Goal: Task Accomplishment & Management: Complete application form

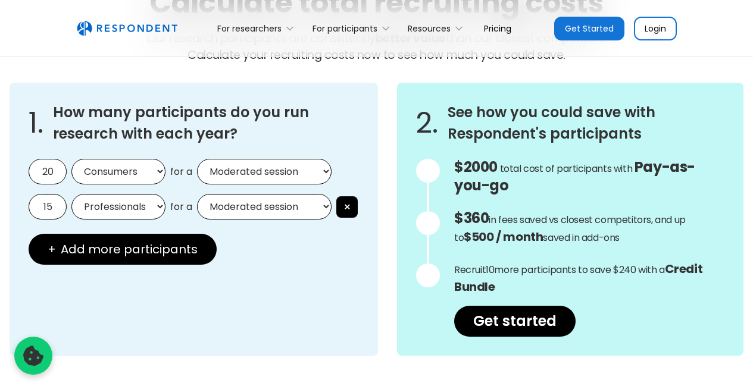
scroll to position [1069, 0]
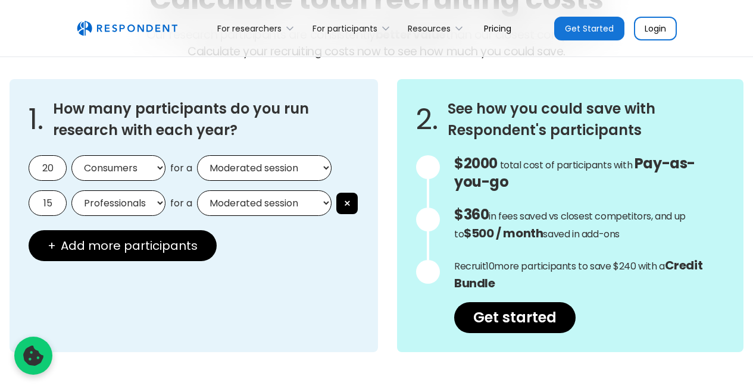
click at [51, 170] on input "20" at bounding box center [48, 168] width 38 height 26
drag, startPoint x: 56, startPoint y: 169, endPoint x: 0, endPoint y: 135, distance: 65.8
click at [0, 135] on div "1. How many participants do you run research with each year? 20 Consumers Profe…" at bounding box center [376, 216] width 753 height 292
type input "3"
select select "unmoderated"
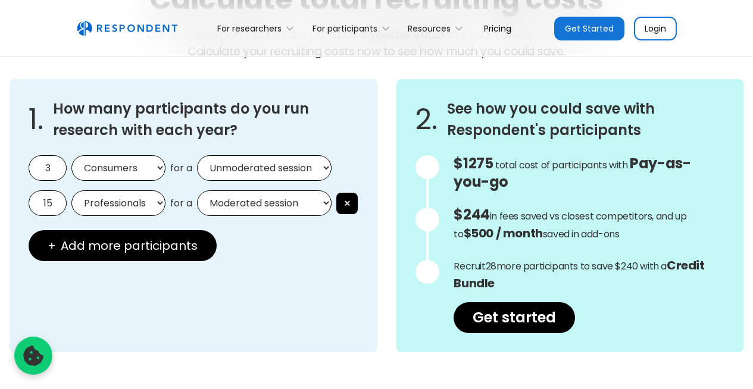
click at [291, 305] on div "1. How many participants do you run research with each year? 3 Consumers Profes…" at bounding box center [194, 215] width 368 height 273
click at [55, 201] on input "15" at bounding box center [48, 204] width 38 height 26
drag, startPoint x: 55, startPoint y: 201, endPoint x: 0, endPoint y: 201, distance: 55.4
click at [0, 201] on div "1. How many participants do you run research with each year? 3 Consumers Profes…" at bounding box center [376, 216] width 753 height 292
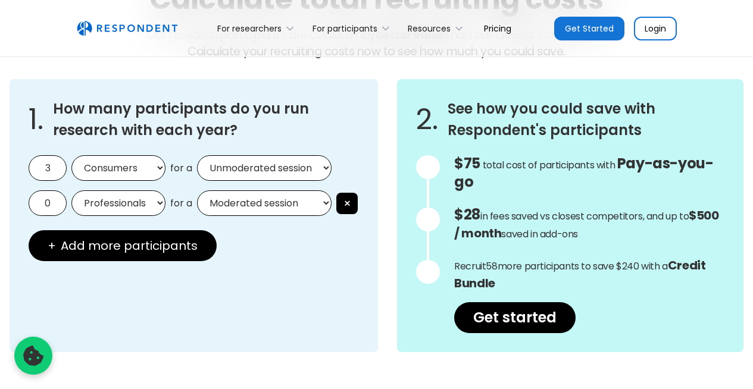
type input "0"
click at [258, 297] on div "1. How many participants do you run research with each year? 3 Consumers Profes…" at bounding box center [194, 215] width 369 height 273
click at [330, 304] on div "1. How many participants do you run research with each year? 3 Consumers Profes…" at bounding box center [194, 215] width 369 height 273
click at [330, 307] on div "1. How many participants do you run research with each year? 3 Consumers Profes…" at bounding box center [194, 215] width 369 height 273
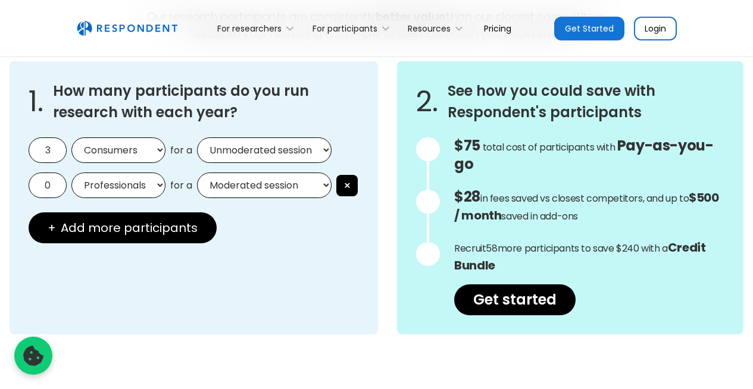
scroll to position [1102, 0]
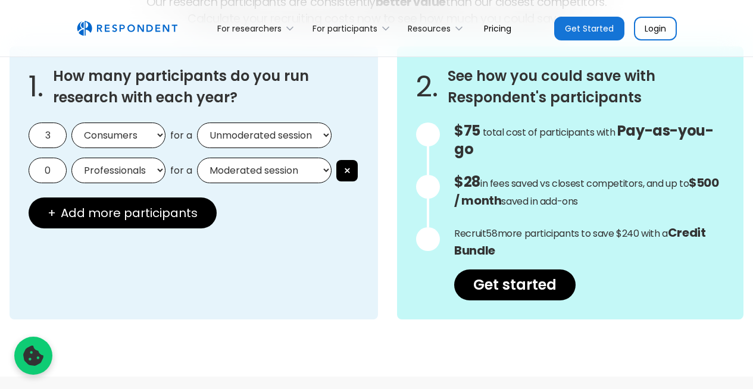
click at [54, 135] on input "3" at bounding box center [48, 136] width 38 height 26
drag, startPoint x: 54, startPoint y: 135, endPoint x: 0, endPoint y: 108, distance: 60.4
click at [0, 108] on div "1. How many participants do you run research with each year? 5 Consumers Profes…" at bounding box center [376, 183] width 753 height 292
click at [341, 289] on div "1. How many participants do you run research with each year? 5 Consumers Profes…" at bounding box center [194, 182] width 369 height 273
click at [384, 286] on div "1. How many participants do you run research with each year? 5 Consumers Profes…" at bounding box center [377, 182] width 734 height 273
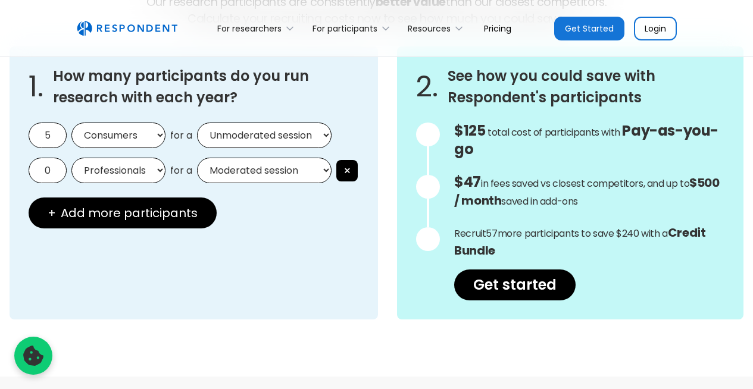
scroll to position [1083, 0]
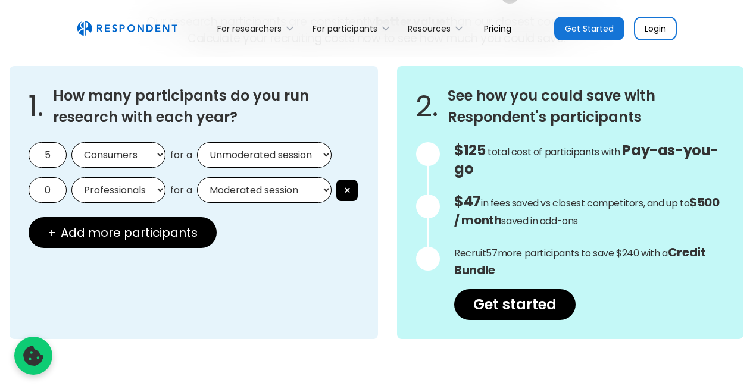
click at [57, 154] on input "5" at bounding box center [48, 155] width 38 height 26
drag, startPoint x: 57, startPoint y: 154, endPoint x: 0, endPoint y: 152, distance: 57.2
click at [0, 152] on div "1. How many participants do you run research with each year? 3 Consumers Profes…" at bounding box center [376, 203] width 753 height 292
type input "3"
click at [58, 195] on input "0" at bounding box center [48, 190] width 38 height 26
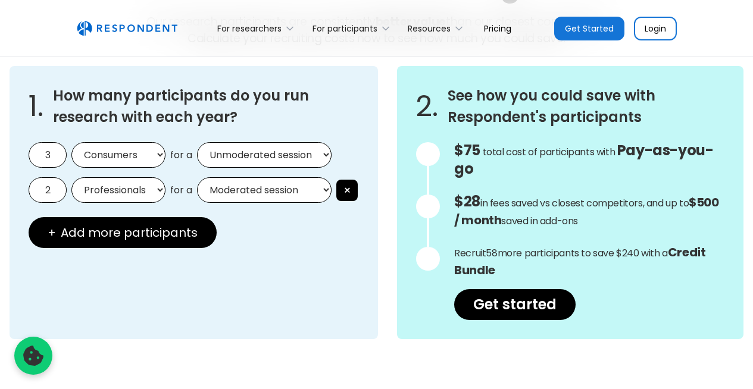
drag, startPoint x: 58, startPoint y: 195, endPoint x: 15, endPoint y: 189, distance: 43.8
click at [15, 189] on div "1. How many participants do you run research with each year? 3 Consumers Profes…" at bounding box center [194, 202] width 369 height 273
type input "2"
select select "consumers"
click at [260, 285] on div "1. How many participants do you run research with each year? 3 Consumers Profes…" at bounding box center [194, 202] width 369 height 273
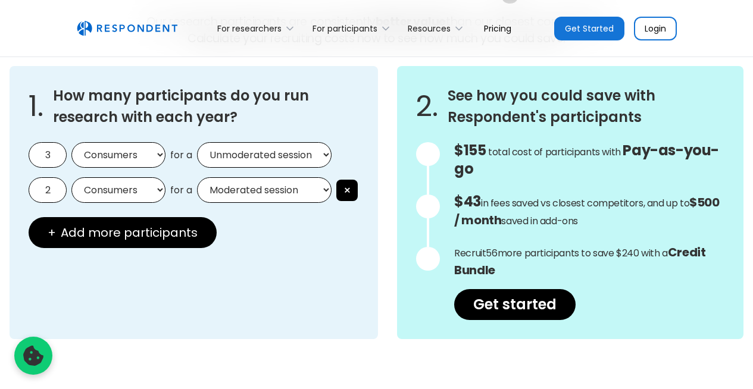
click at [388, 298] on div "1. How many participants do you run research with each year? 3 Consumers Profes…" at bounding box center [377, 202] width 734 height 273
click at [377, 298] on div "1. How many participants do you run research with each year? 3 Consumers Profes…" at bounding box center [377, 202] width 734 height 273
click at [388, 315] on div "1. How many participants do you run research with each year? 3 Consumers Profes…" at bounding box center [377, 202] width 734 height 273
